Goal: Check status: Check status

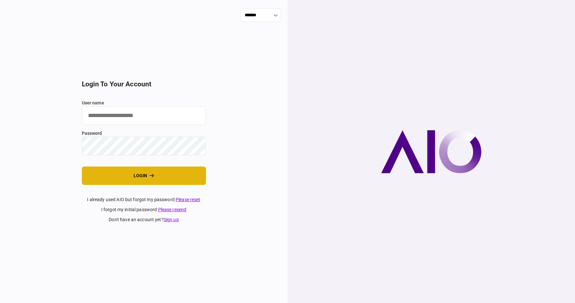
type input "**********"
click at [127, 178] on button "login" at bounding box center [144, 176] width 124 height 18
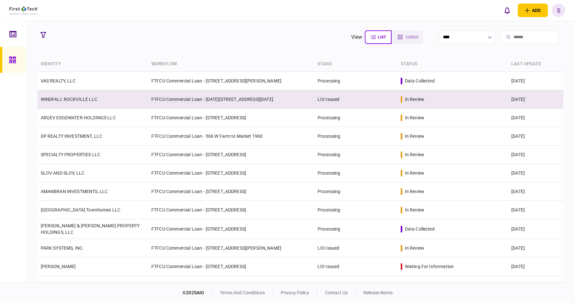
click at [243, 96] on td "FTFCU Commercial Loan - 1701-1765 Rockville Pike" at bounding box center [231, 99] width 166 height 18
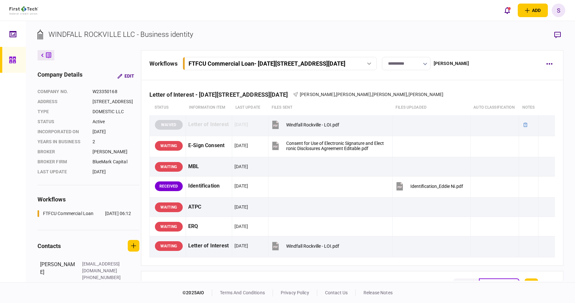
click at [357, 4] on div "add business identity individual identity S S Shelby Nemecek Shelby.Nemecek@fir…" at bounding box center [287, 10] width 575 height 21
click at [16, 61] on icon at bounding box center [12, 60] width 6 height 6
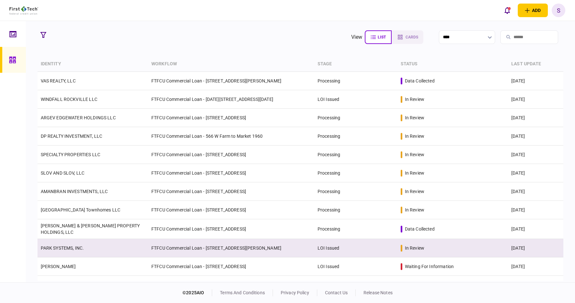
click at [315, 245] on td "LOI Issued" at bounding box center [356, 248] width 83 height 18
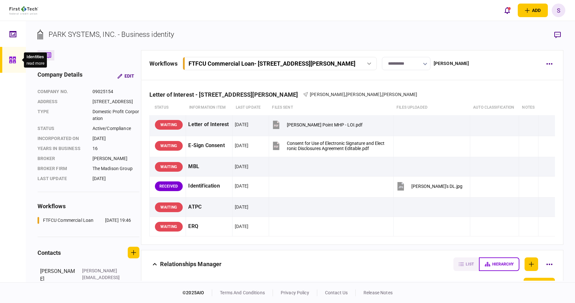
click at [10, 60] on icon at bounding box center [12, 59] width 7 height 7
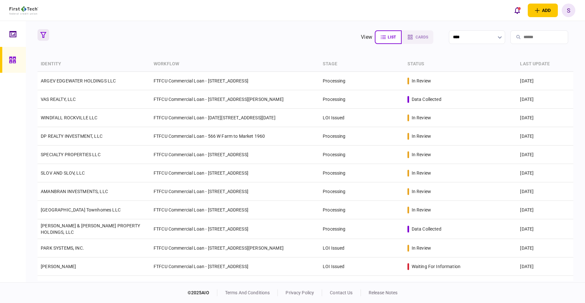
click at [42, 34] on icon "button" at bounding box center [43, 35] width 6 height 6
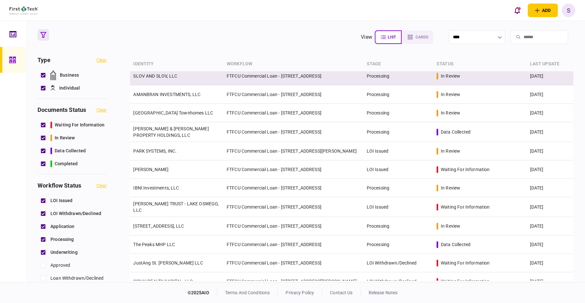
scroll to position [129, 0]
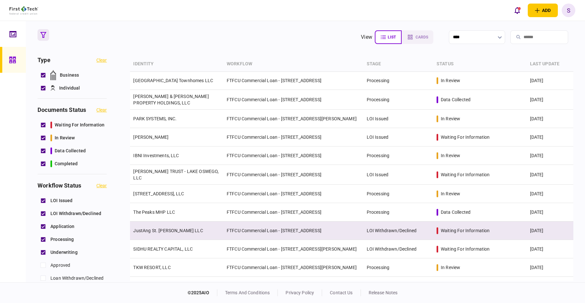
click at [292, 228] on td "FTFCU Commercial Loan - [STREET_ADDRESS]" at bounding box center [294, 231] width 140 height 18
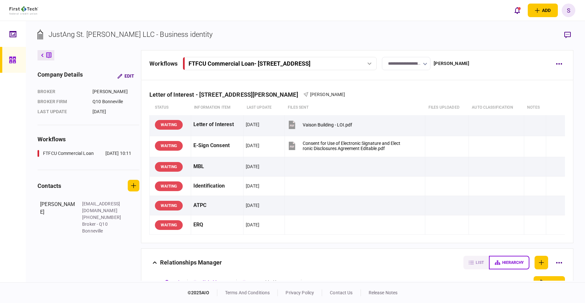
click at [431, 66] on input "**********" at bounding box center [406, 63] width 49 height 13
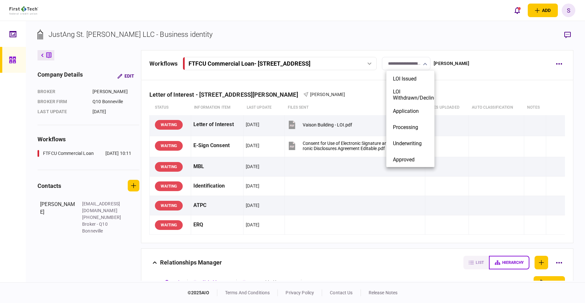
click at [478, 40] on div at bounding box center [292, 151] width 585 height 303
